Goal: Task Accomplishment & Management: Manage account settings

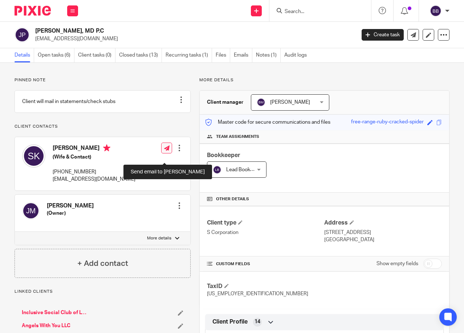
click at [167, 151] on icon at bounding box center [166, 148] width 5 height 5
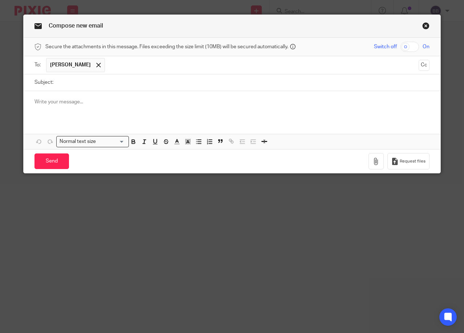
click at [88, 81] on input "Subject:" at bounding box center [243, 82] width 372 height 16
type input "Tax Return"
click at [89, 107] on div at bounding box center [232, 105] width 417 height 28
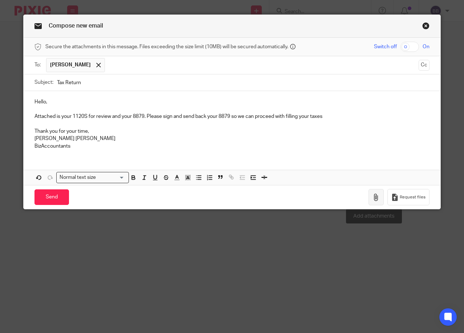
click at [372, 196] on icon "button" at bounding box center [375, 197] width 7 height 7
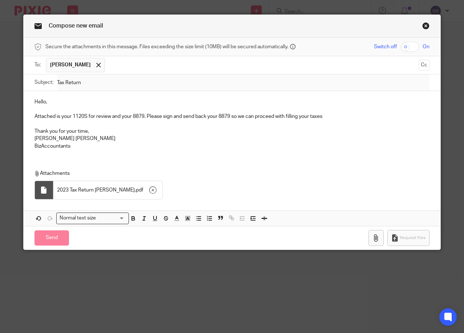
click at [373, 241] on icon "button" at bounding box center [375, 237] width 7 height 7
click at [54, 237] on input "Send" at bounding box center [51, 238] width 34 height 16
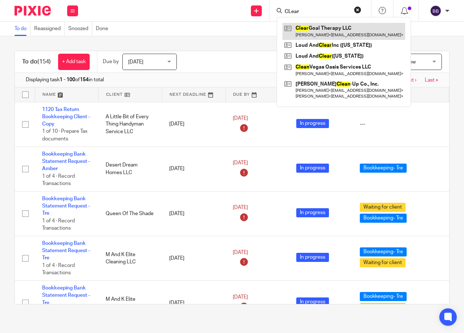
type input "CLear"
click at [324, 34] on link at bounding box center [343, 31] width 123 height 17
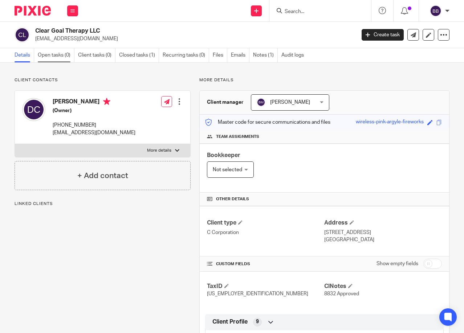
click at [54, 57] on link "Open tasks (0)" at bounding box center [56, 55] width 37 height 14
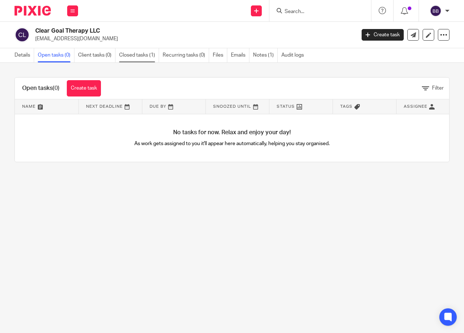
click at [136, 58] on link "Closed tasks (1)" at bounding box center [139, 55] width 40 height 14
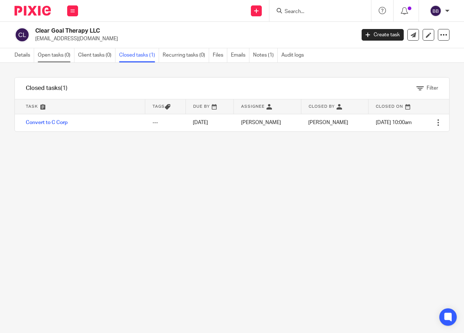
click at [58, 56] on link "Open tasks (0)" at bounding box center [56, 55] width 37 height 14
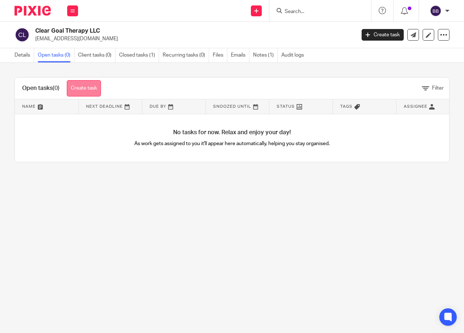
click at [86, 90] on link "Create task" at bounding box center [84, 88] width 34 height 16
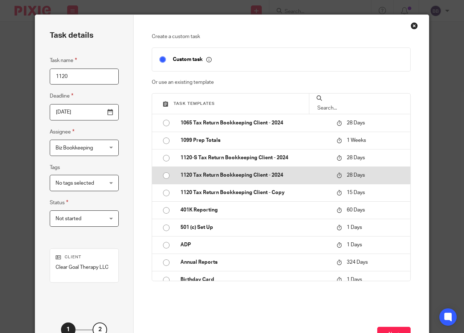
type input "1120"
click at [211, 180] on td "1120 Tax Return Bookkeeping Client - 2024" at bounding box center [253, 175] width 160 height 17
type input "[DATE]"
checkbox input "false"
radio input "true"
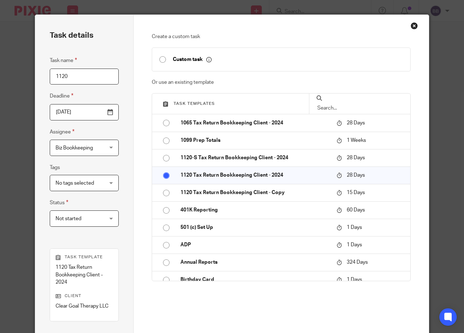
click at [328, 98] on div at bounding box center [360, 104] width 102 height 20
click at [334, 104] on input "text" at bounding box center [359, 108] width 87 height 8
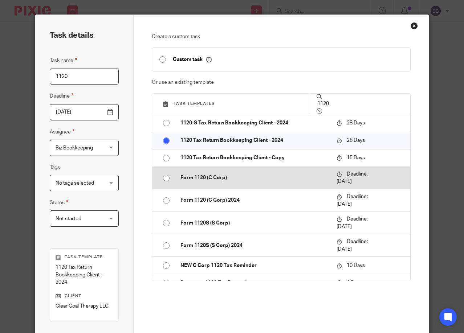
type input "1120"
click at [214, 177] on p "Form 1120 (C Corp)" at bounding box center [254, 177] width 149 height 7
type input "2026-04-15"
radio input "false"
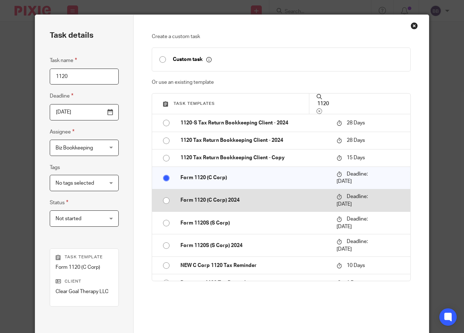
click at [213, 203] on p "Form 1120 (C Corp) 2024" at bounding box center [254, 200] width 149 height 7
radio input "false"
radio input "true"
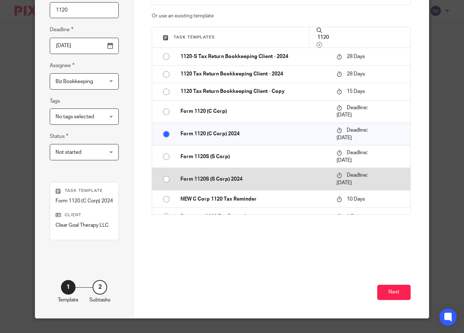
scroll to position [74, 0]
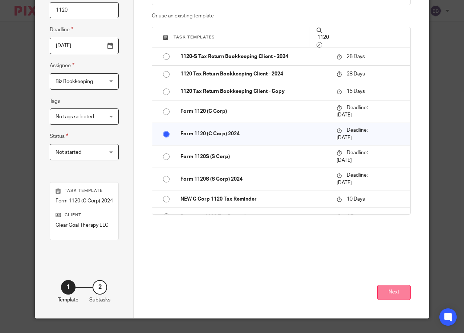
click at [385, 294] on button "Next" at bounding box center [393, 293] width 33 height 16
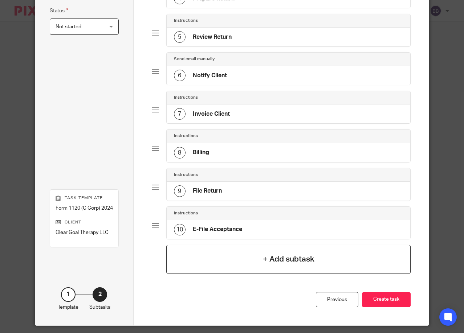
scroll to position [199, 0]
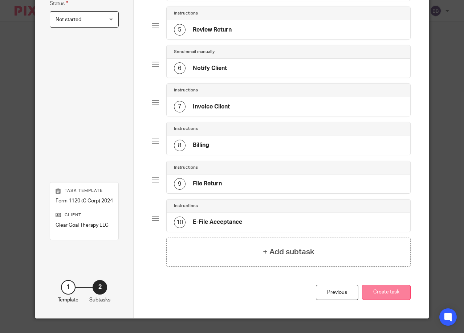
click at [379, 291] on button "Create task" at bounding box center [386, 293] width 49 height 16
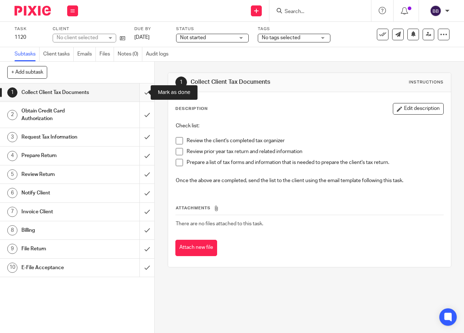
click at [138, 94] on input "submit" at bounding box center [77, 92] width 154 height 18
click at [139, 110] on input "submit" at bounding box center [77, 115] width 154 height 26
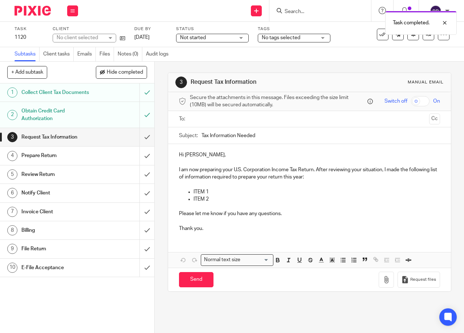
click at [141, 155] on input "submit" at bounding box center [77, 156] width 154 height 18
click at [140, 175] on input "submit" at bounding box center [77, 175] width 154 height 18
click at [135, 133] on input "submit" at bounding box center [77, 137] width 154 height 18
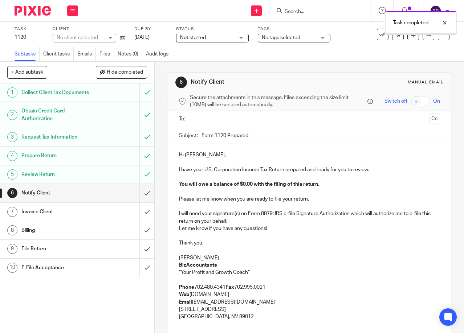
click at [138, 195] on input "submit" at bounding box center [77, 193] width 154 height 18
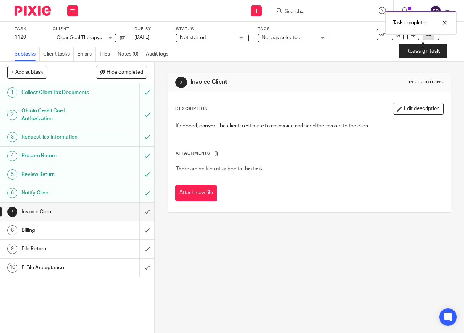
click at [422, 37] on link at bounding box center [428, 35] width 12 height 12
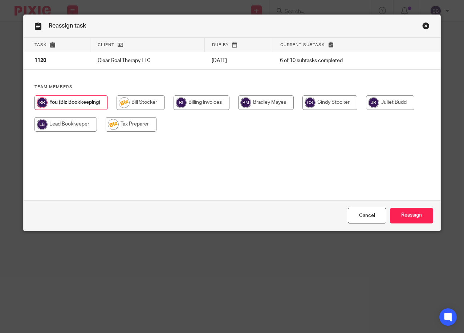
click at [326, 104] on input "radio" at bounding box center [329, 102] width 55 height 15
radio input "true"
click at [404, 217] on input "Reassign" at bounding box center [411, 216] width 43 height 16
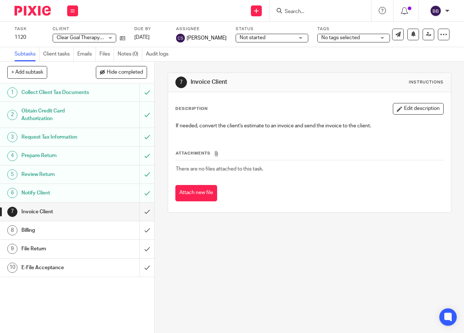
click at [298, 13] on input "Search" at bounding box center [316, 12] width 65 height 7
type input "z"
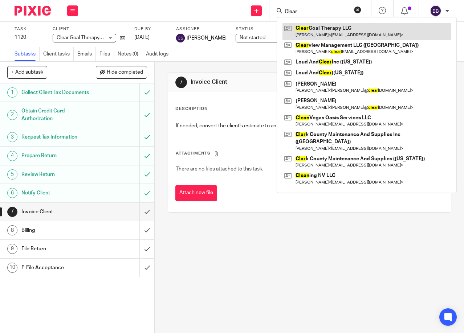
type input "Clear"
click at [318, 30] on link at bounding box center [366, 31] width 168 height 17
